Goal: Information Seeking & Learning: Learn about a topic

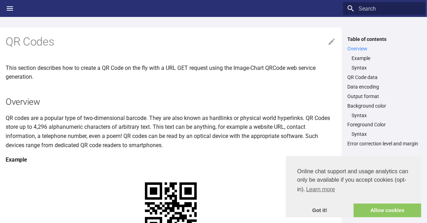
click at [345, 46] on nav "Table of contents Overview Example Syntax QR Code data Data encoding Output for…" at bounding box center [384, 91] width 82 height 111
click at [324, 210] on link "Got it!" at bounding box center [320, 210] width 68 height 14
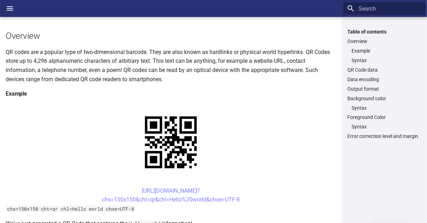
scroll to position [64, 0]
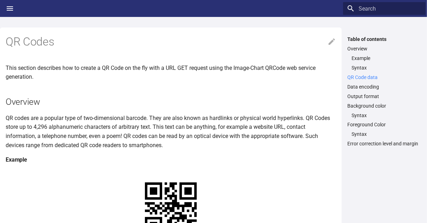
click at [358, 80] on link "QR Code data" at bounding box center [384, 77] width 74 height 6
